Goal: Information Seeking & Learning: Learn about a topic

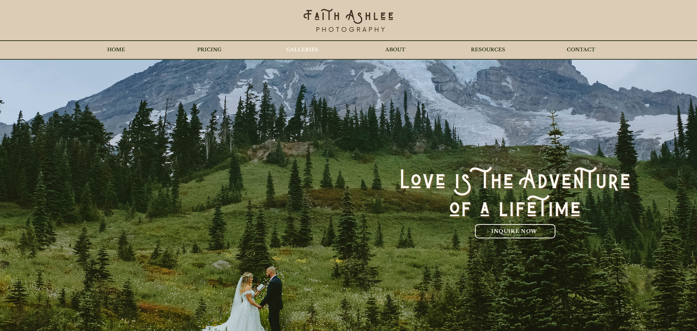
click at [312, 52] on p "GALLERIES" at bounding box center [303, 50] width 40 height 18
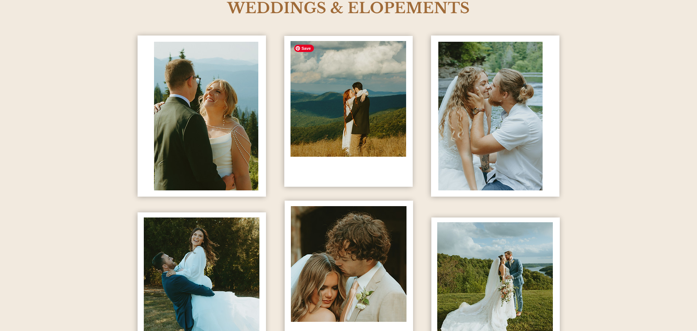
scroll to position [403, 0]
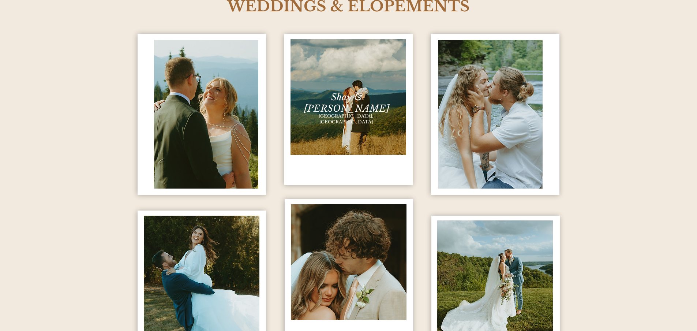
click at [329, 157] on div "content changes on hover" at bounding box center [348, 109] width 129 height 151
click at [353, 99] on span "Shay & [PERSON_NAME]" at bounding box center [346, 103] width 85 height 23
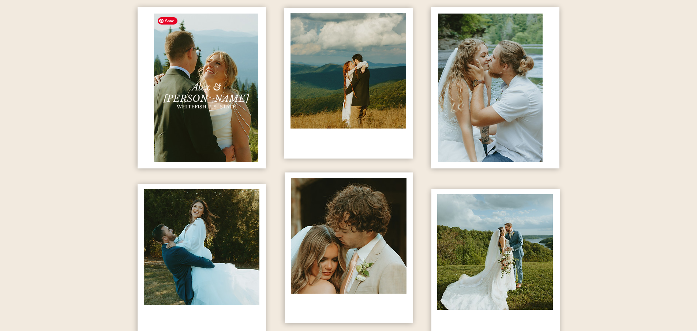
scroll to position [439, 0]
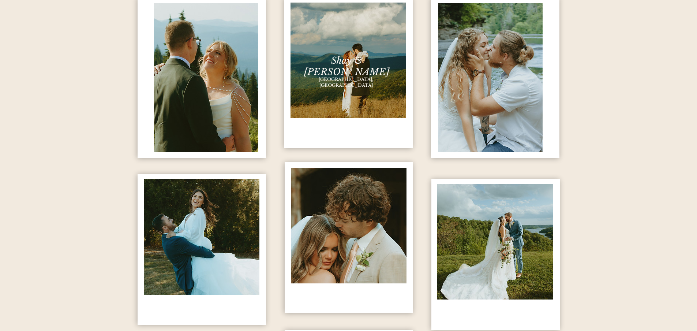
click at [342, 62] on span "Shay & [PERSON_NAME]" at bounding box center [346, 66] width 85 height 23
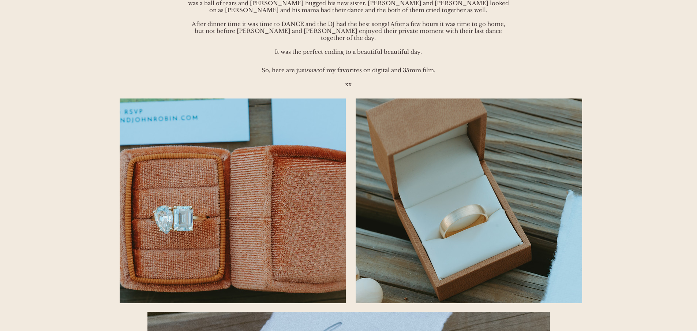
scroll to position [549, 0]
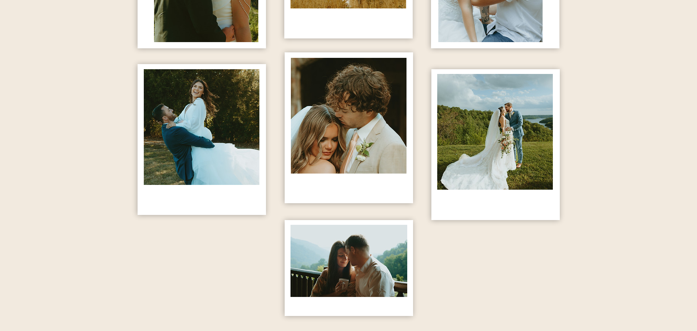
scroll to position [439, 0]
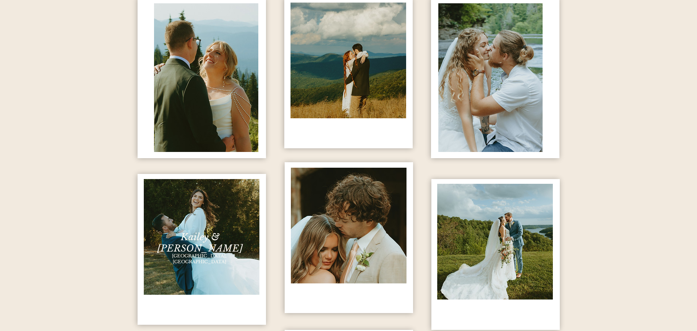
click at [189, 234] on span "Kailey & [PERSON_NAME]" at bounding box center [199, 242] width 85 height 23
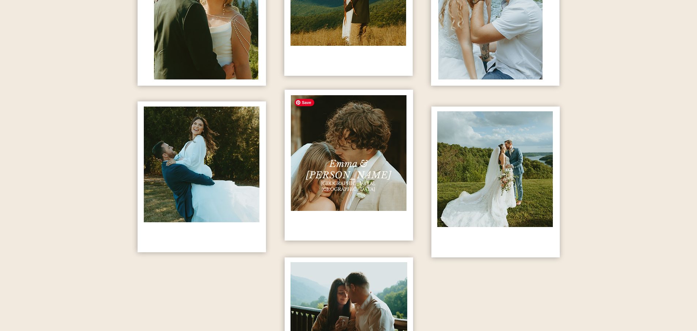
scroll to position [513, 0]
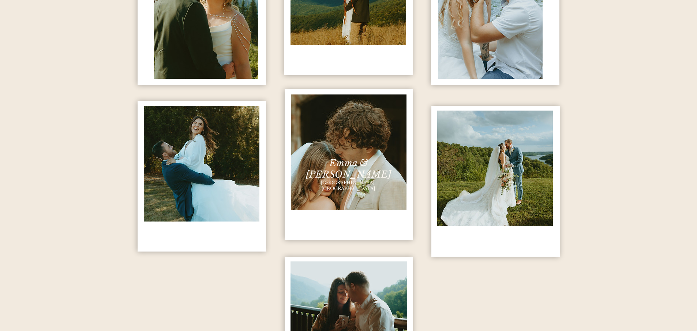
click at [332, 162] on span "Emma & [PERSON_NAME]" at bounding box center [348, 168] width 85 height 23
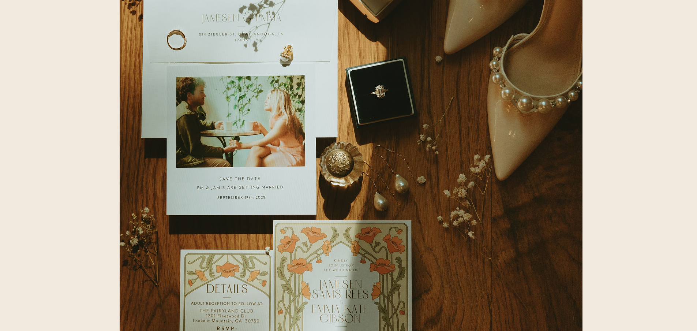
scroll to position [915, 0]
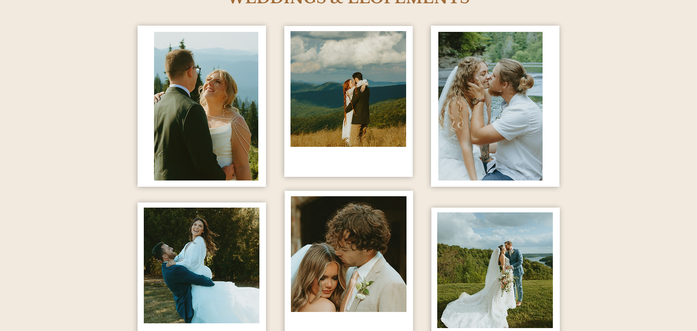
scroll to position [366, 0]
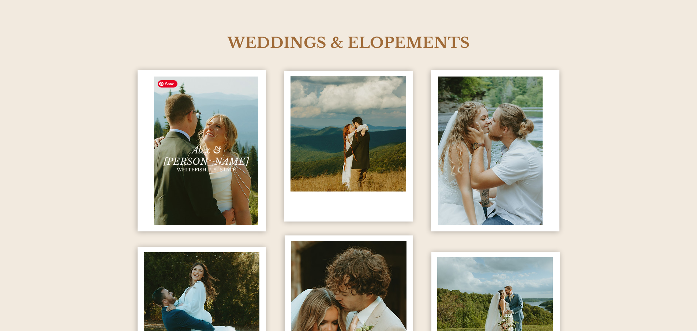
click at [231, 164] on img "content changes on hover" at bounding box center [206, 151] width 104 height 149
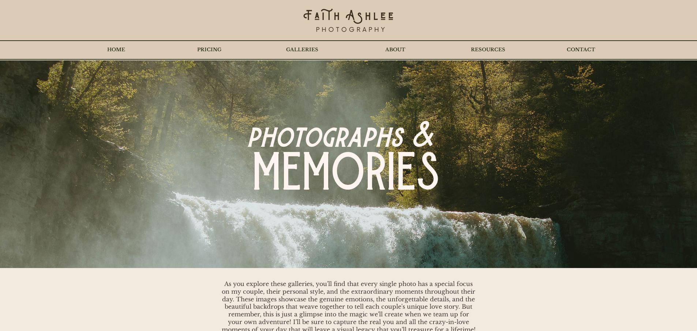
scroll to position [366, 0]
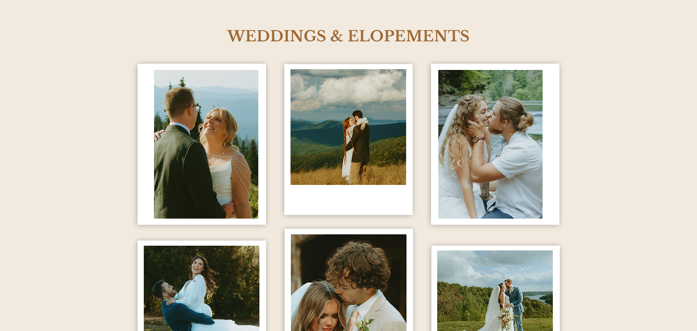
scroll to position [403, 0]
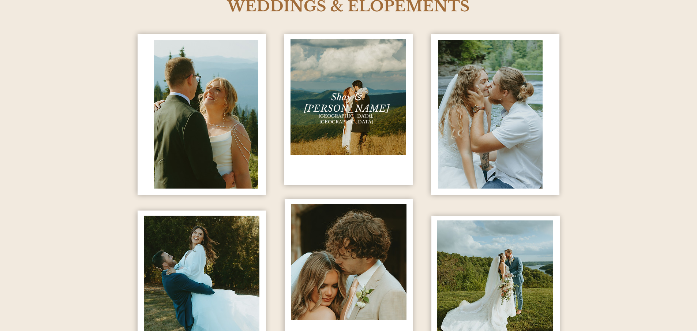
click at [348, 98] on span "Shay & [PERSON_NAME]" at bounding box center [346, 103] width 85 height 23
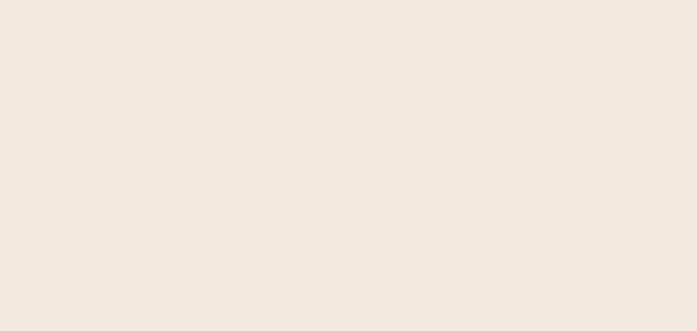
scroll to position [3185, 0]
